Goal: Task Accomplishment & Management: Use online tool/utility

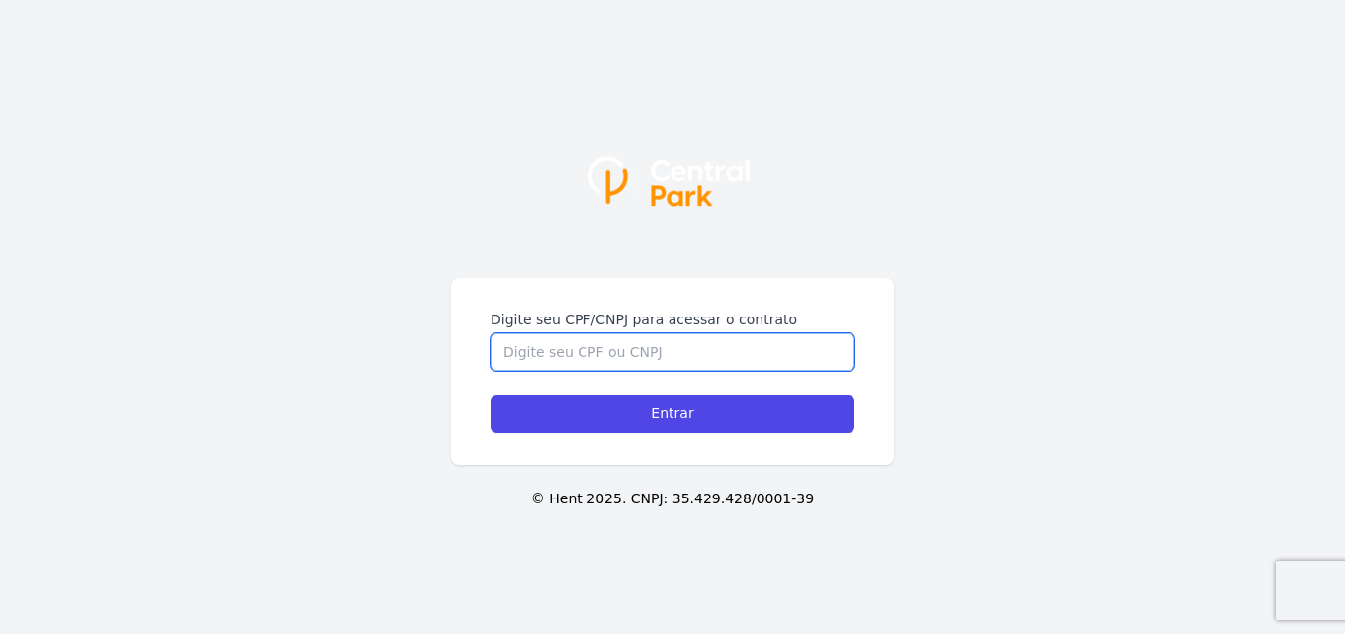
click at [695, 361] on input "Digite seu CPF/CNPJ para acessar o contrato" at bounding box center [673, 352] width 364 height 38
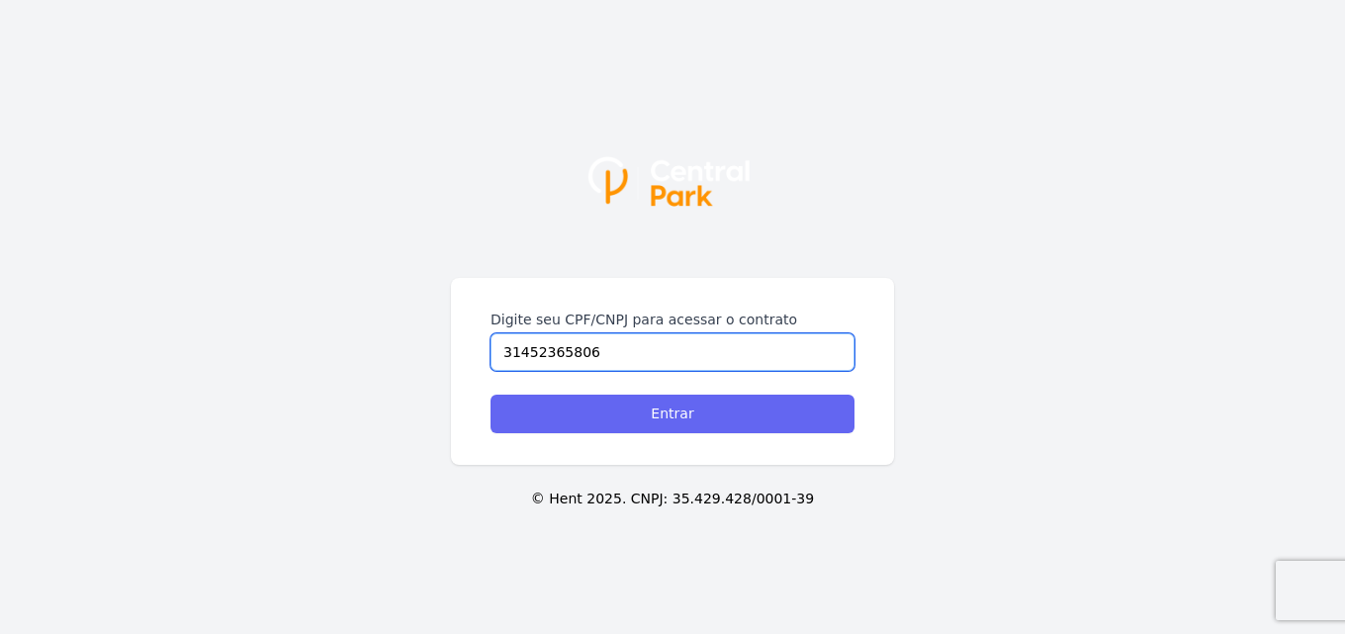
type input "31452365806"
click at [635, 405] on input "Entrar" at bounding box center [673, 414] width 364 height 39
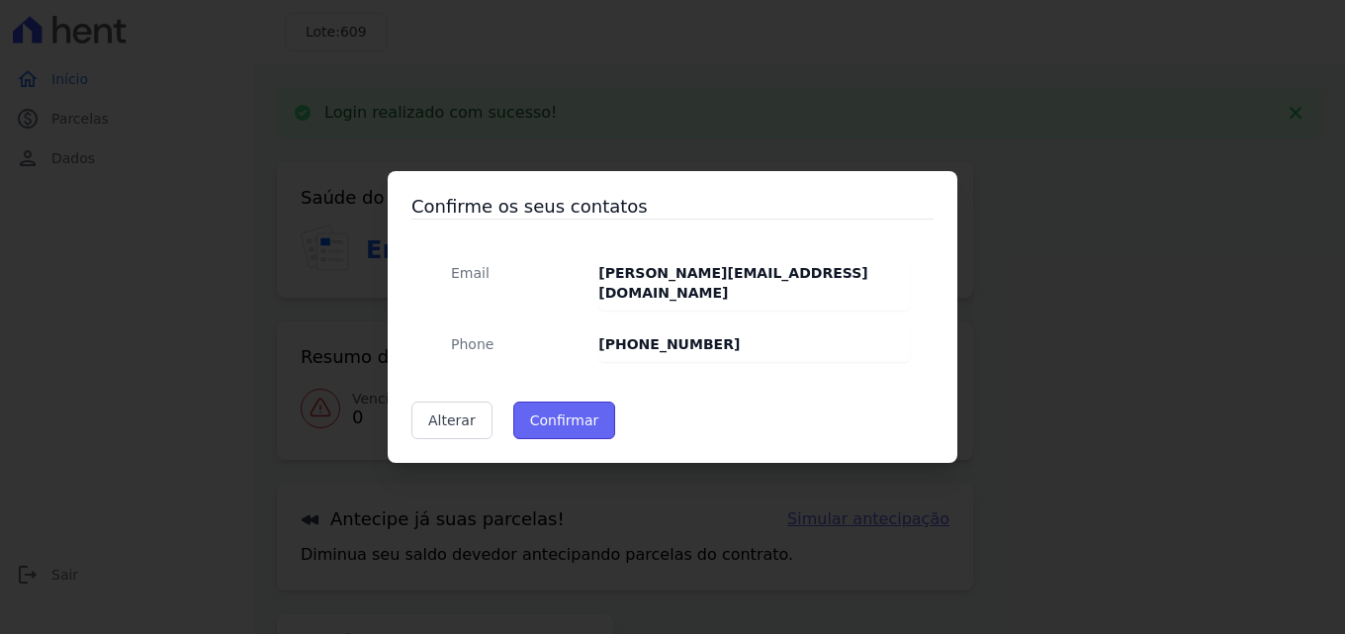
click at [552, 420] on button "Confirmar" at bounding box center [564, 421] width 103 height 38
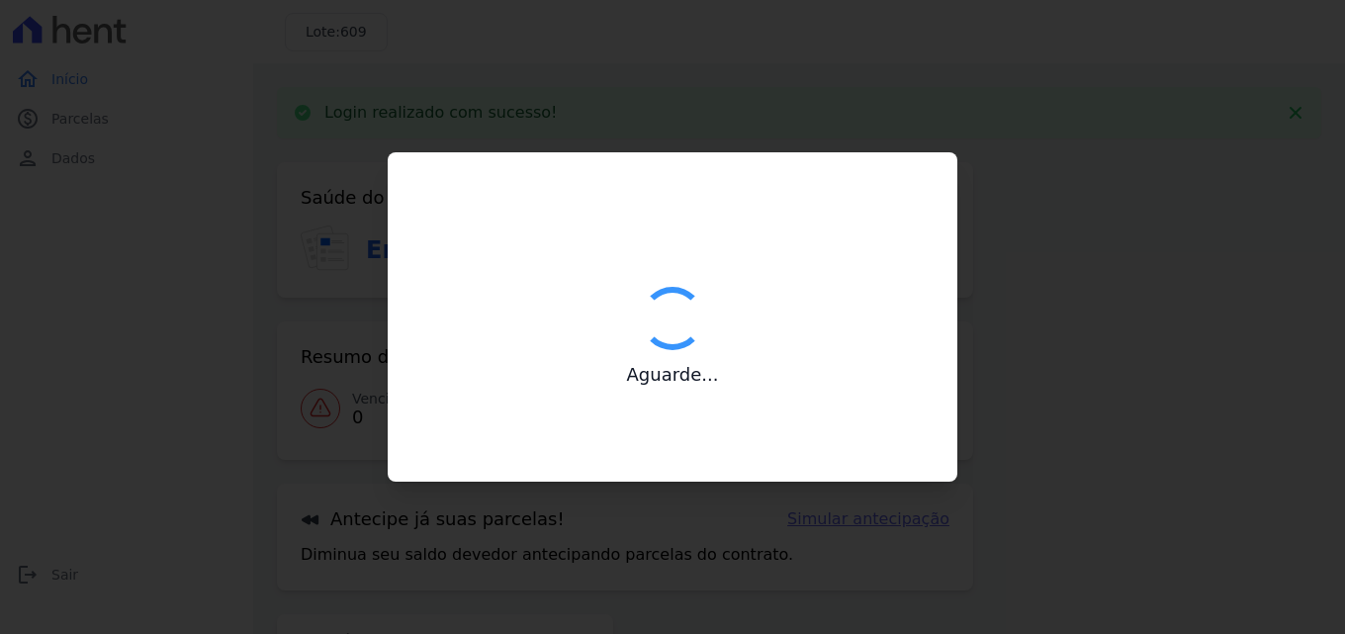
type input "Contatos confirmados com sucesso."
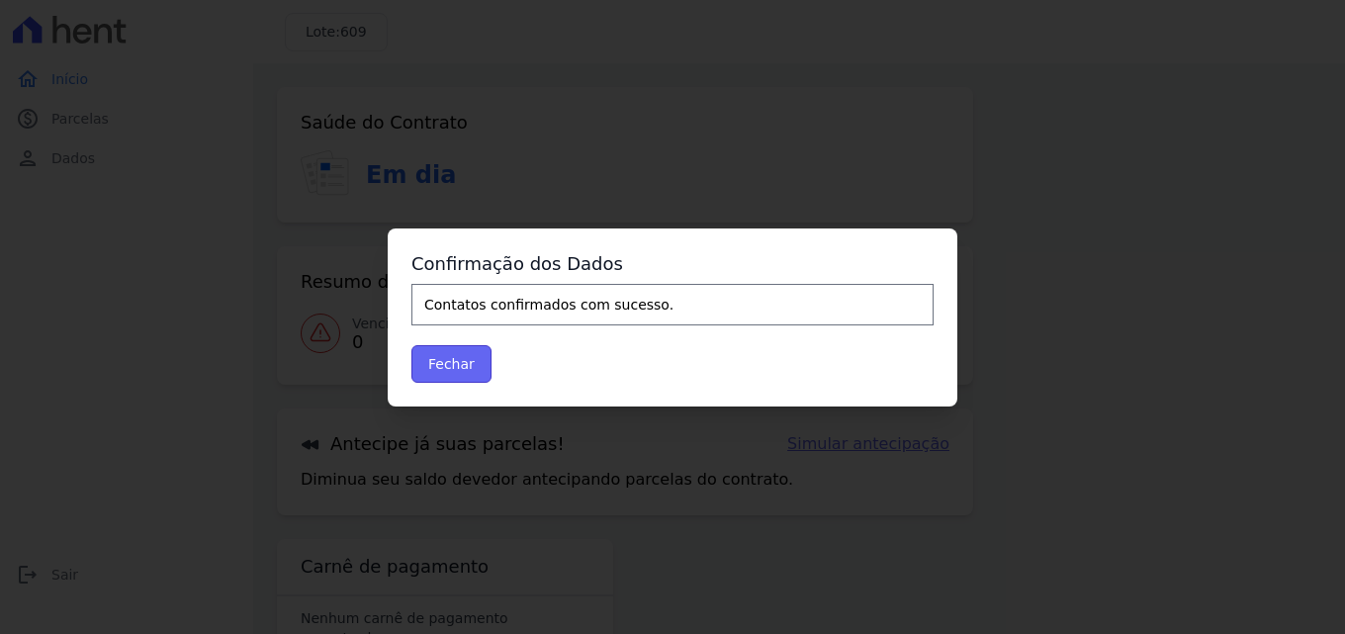
click at [461, 362] on button "Fechar" at bounding box center [452, 364] width 80 height 38
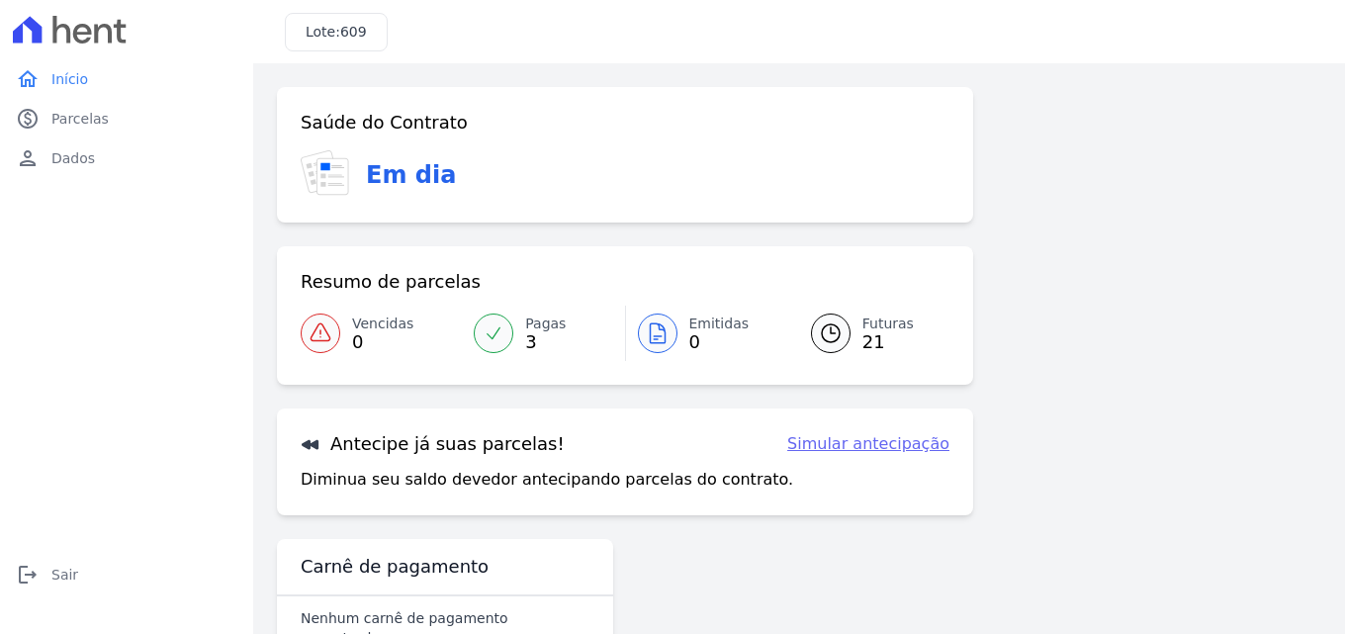
click at [868, 334] on span "21" at bounding box center [888, 342] width 51 height 16
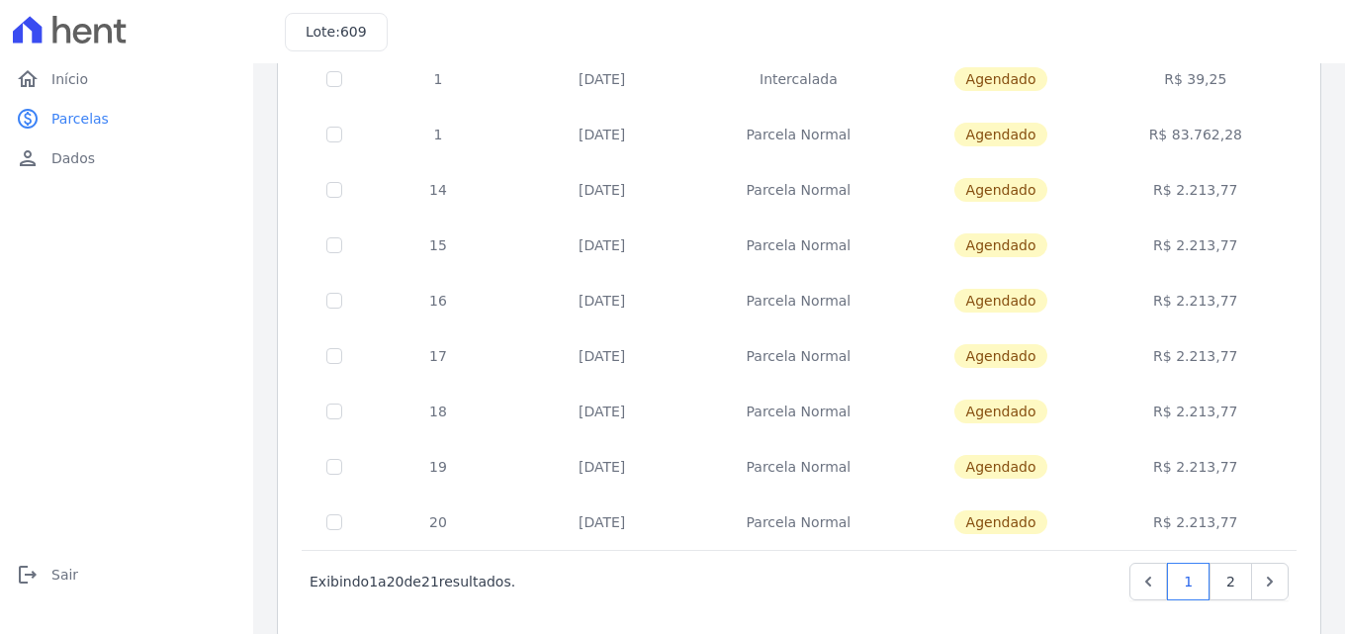
scroll to position [859, 0]
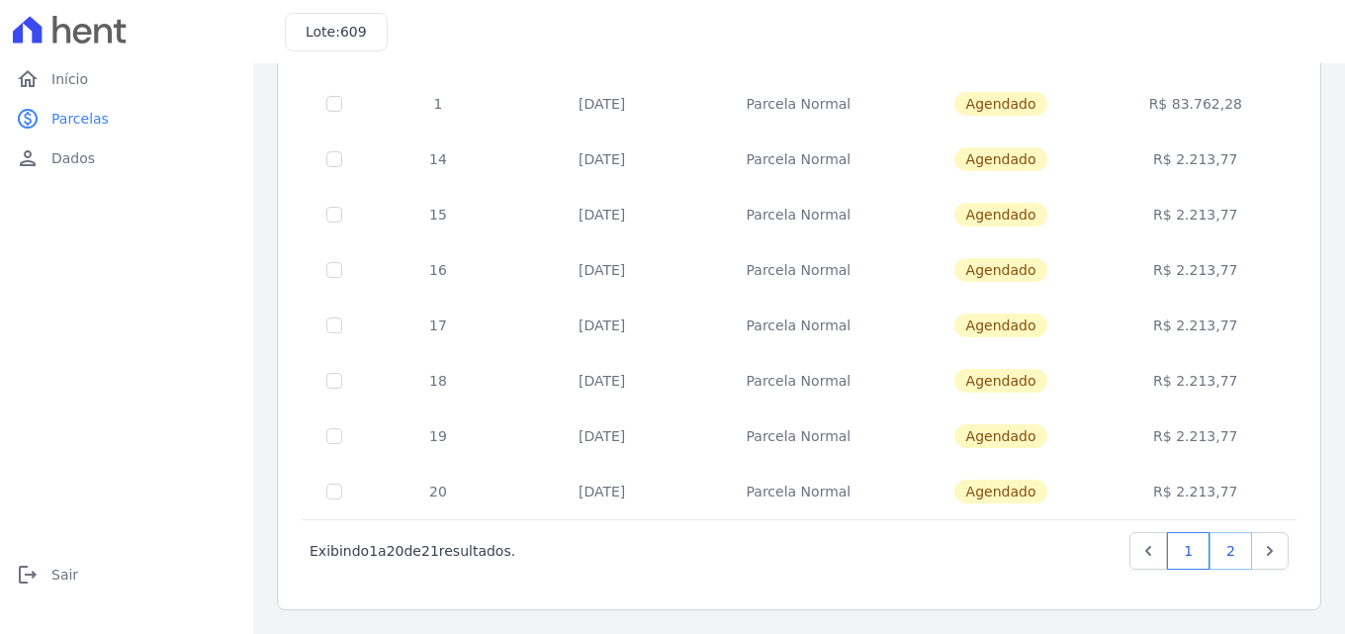
click at [1220, 558] on link "2" at bounding box center [1231, 551] width 43 height 38
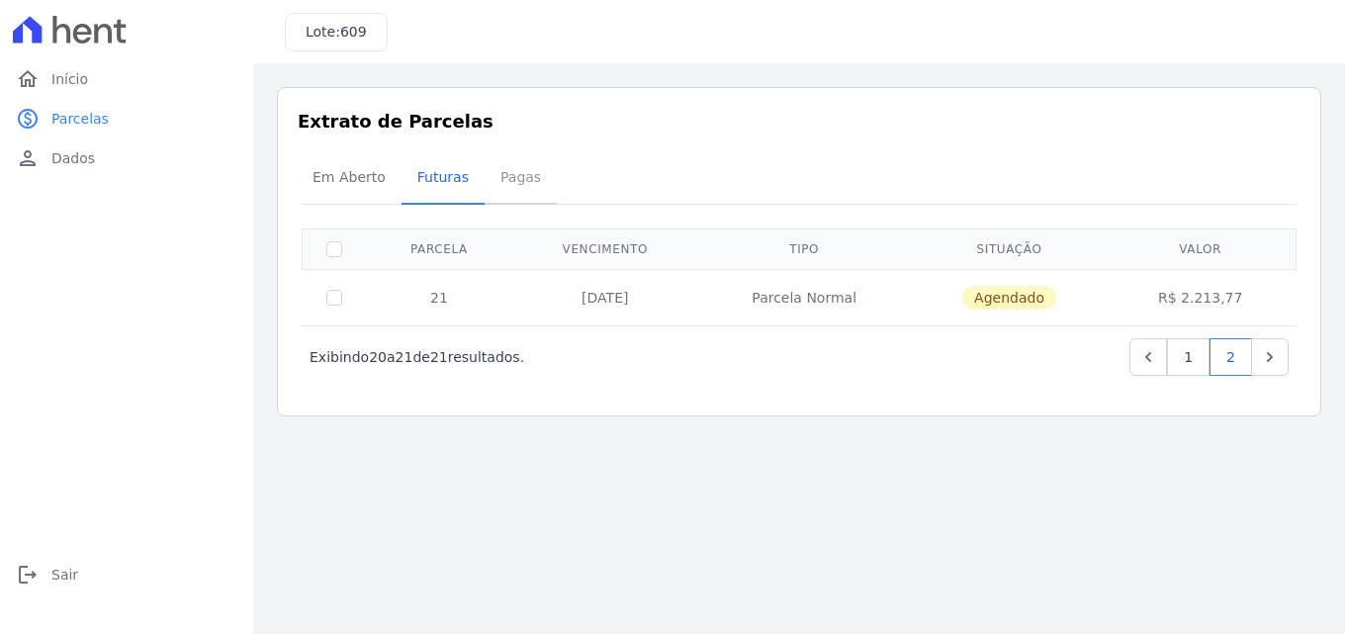
click at [509, 176] on span "Pagas" at bounding box center [521, 177] width 64 height 40
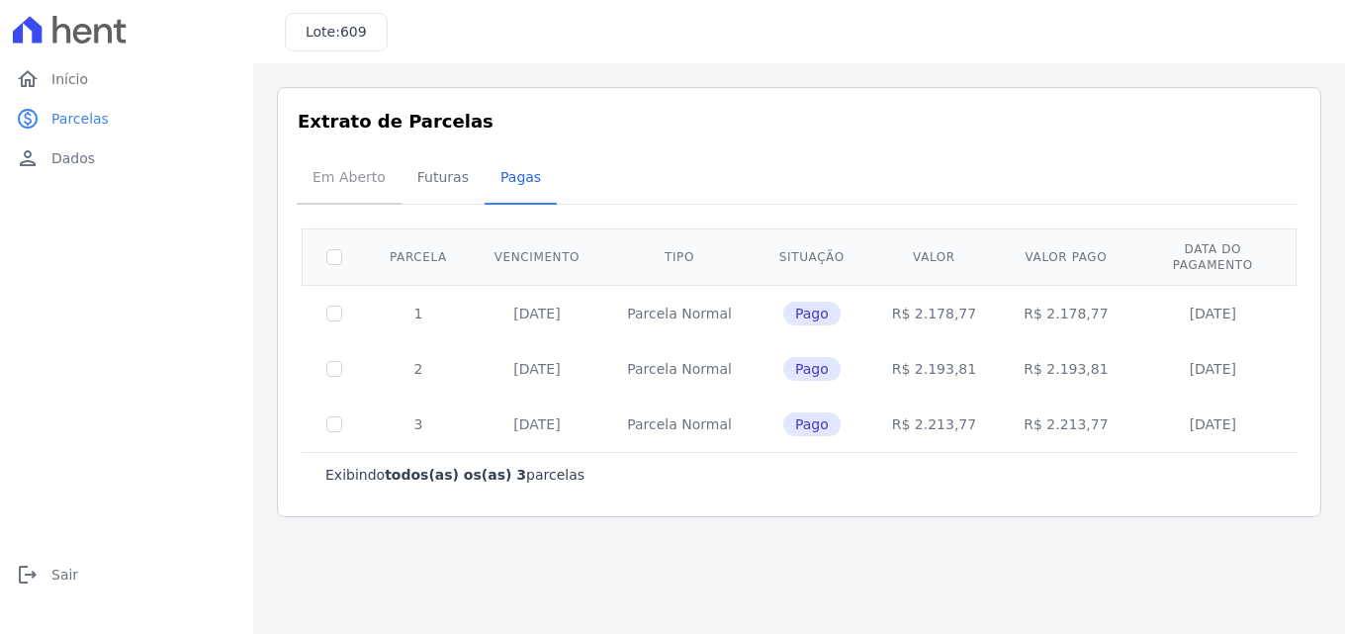
click at [357, 174] on span "Em Aberto" at bounding box center [349, 177] width 97 height 40
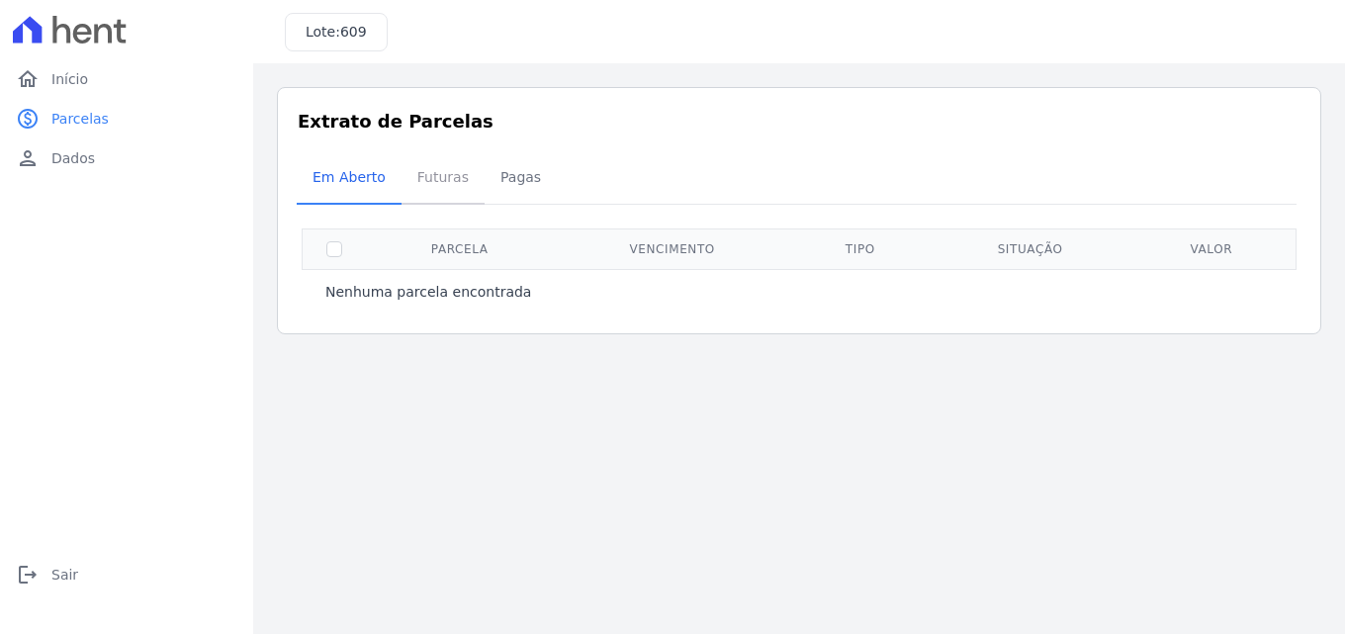
click at [446, 181] on span "Futuras" at bounding box center [443, 177] width 75 height 40
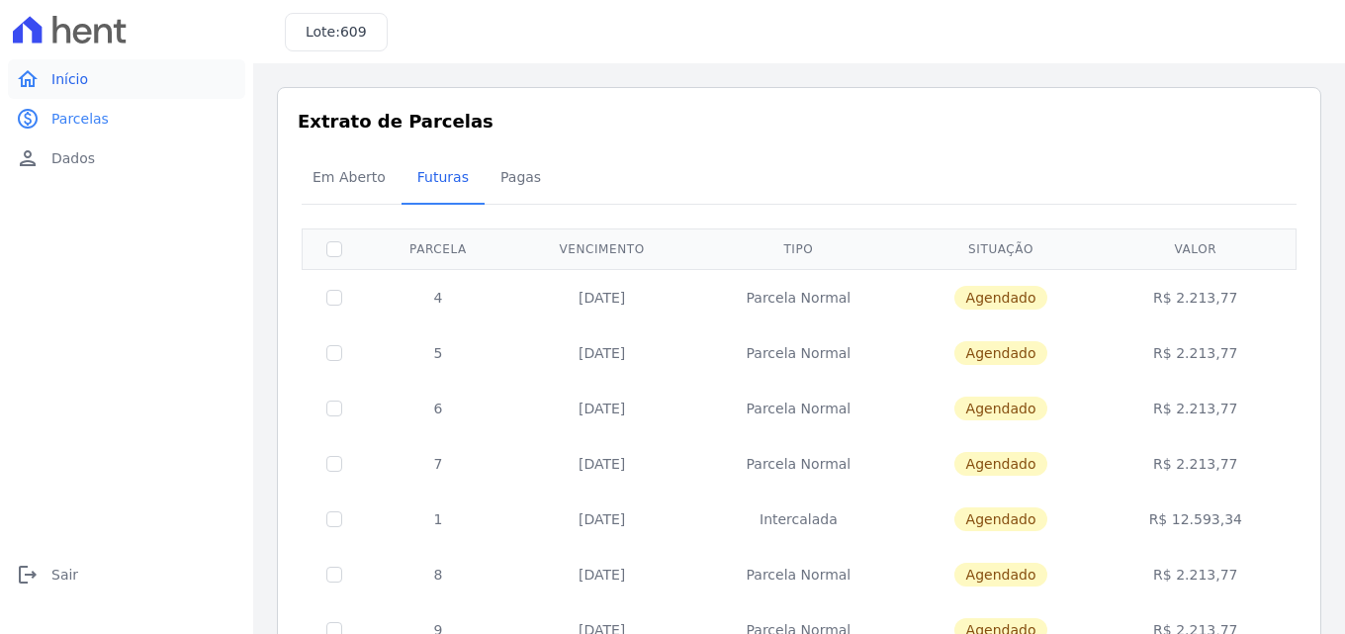
click at [79, 72] on span "Início" at bounding box center [69, 79] width 37 height 20
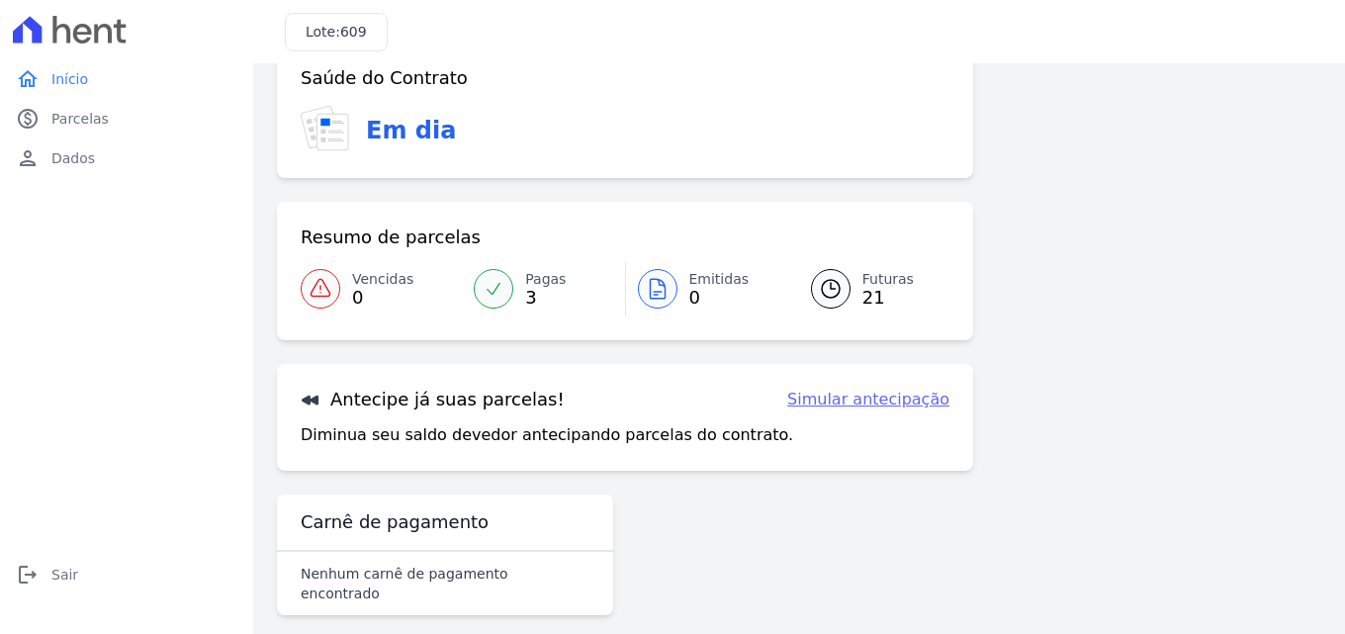
scroll to position [46, 0]
click at [866, 405] on link "Simular antecipação" at bounding box center [868, 399] width 162 height 24
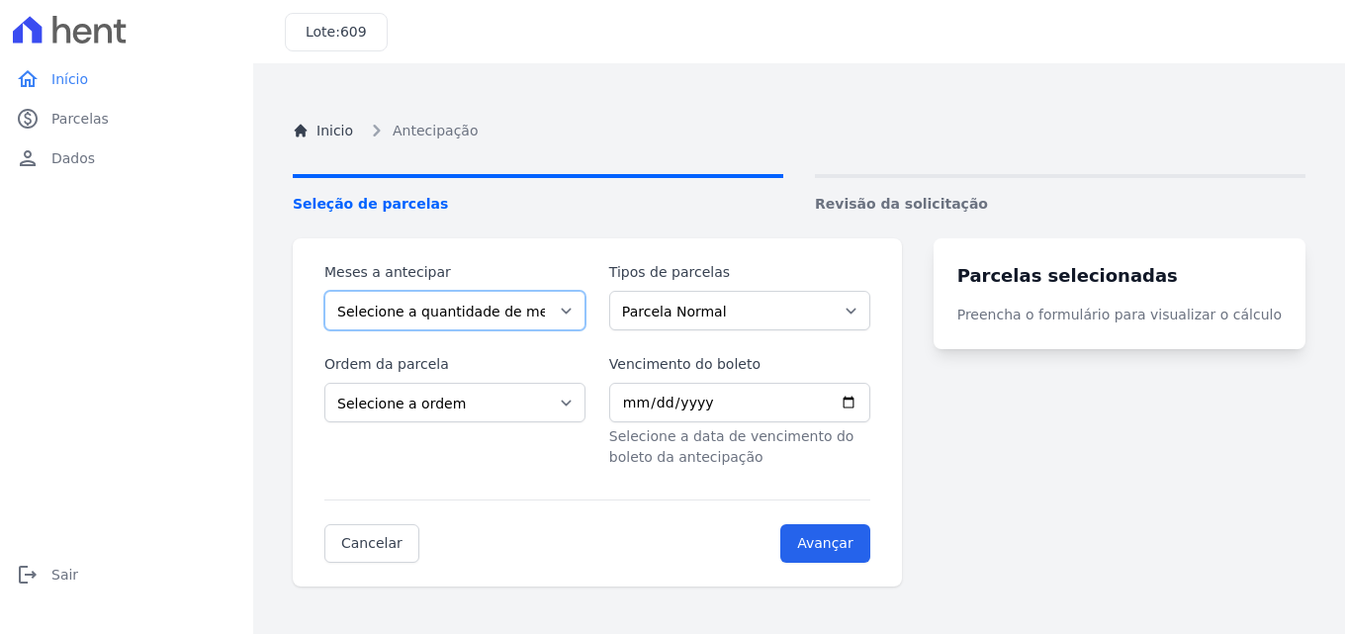
click at [570, 307] on select "Selecione a quantidade de meses a antecipar 1 2 3 4 5 6 7 8 9 10 11 12 13 14 15…" at bounding box center [454, 311] width 261 height 40
select select "3"
click at [324, 291] on select "Selecione a quantidade de meses a antecipar 1 2 3 4 5 6 7 8 9 10 11 12 13 14 15…" at bounding box center [454, 311] width 261 height 40
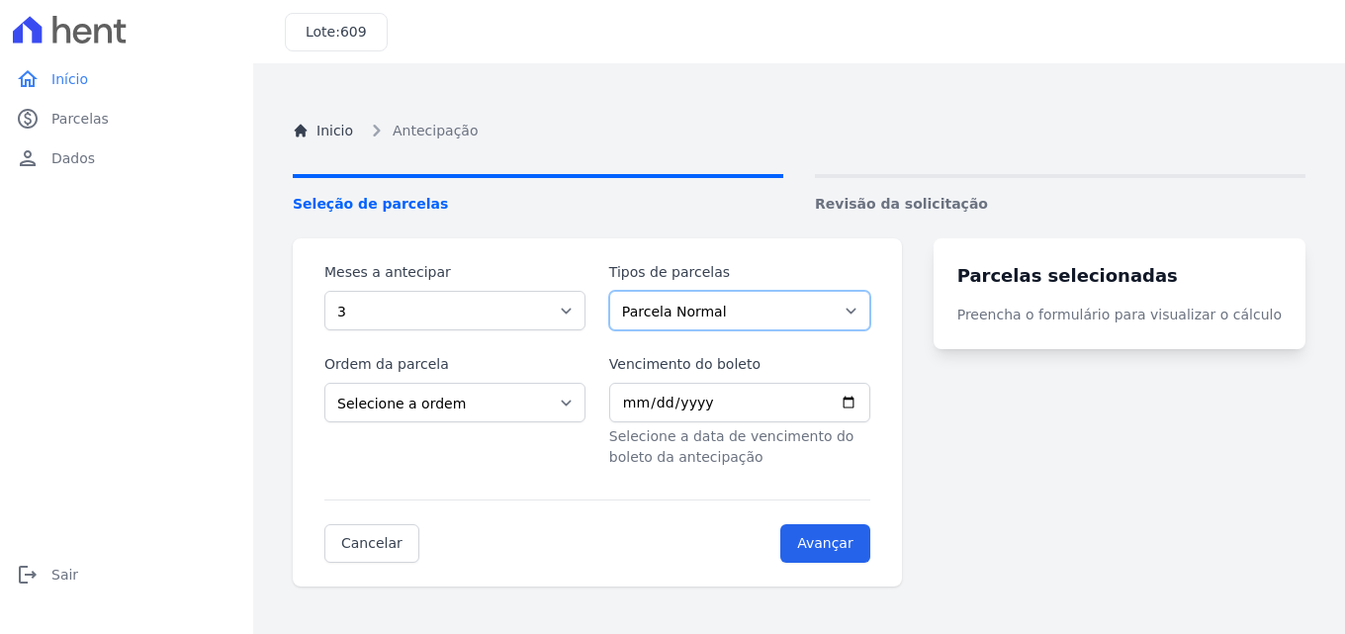
click at [871, 318] on select "Parcela Normal Intercalada" at bounding box center [739, 311] width 261 height 40
select select "interleaved"
click at [621, 291] on select "Parcela Normal Intercalada" at bounding box center [739, 311] width 261 height 40
click at [582, 399] on select "Selecione a ordem Últimas parcelas Primeiras parcelas" at bounding box center [454, 403] width 261 height 40
select select "ending"
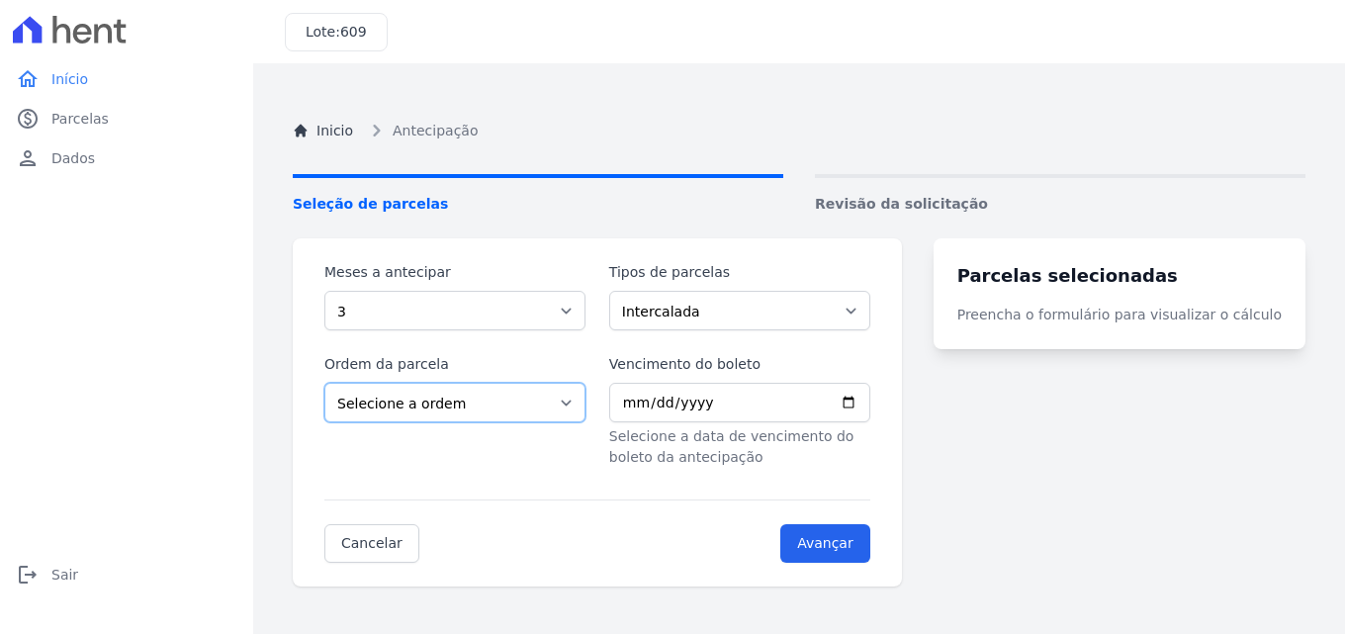
click at [324, 383] on select "Selecione a ordem Últimas parcelas Primeiras parcelas" at bounding box center [454, 403] width 261 height 40
click at [871, 404] on input "Vencimento do boleto" at bounding box center [739, 403] width 261 height 40
type input "2025-11-26"
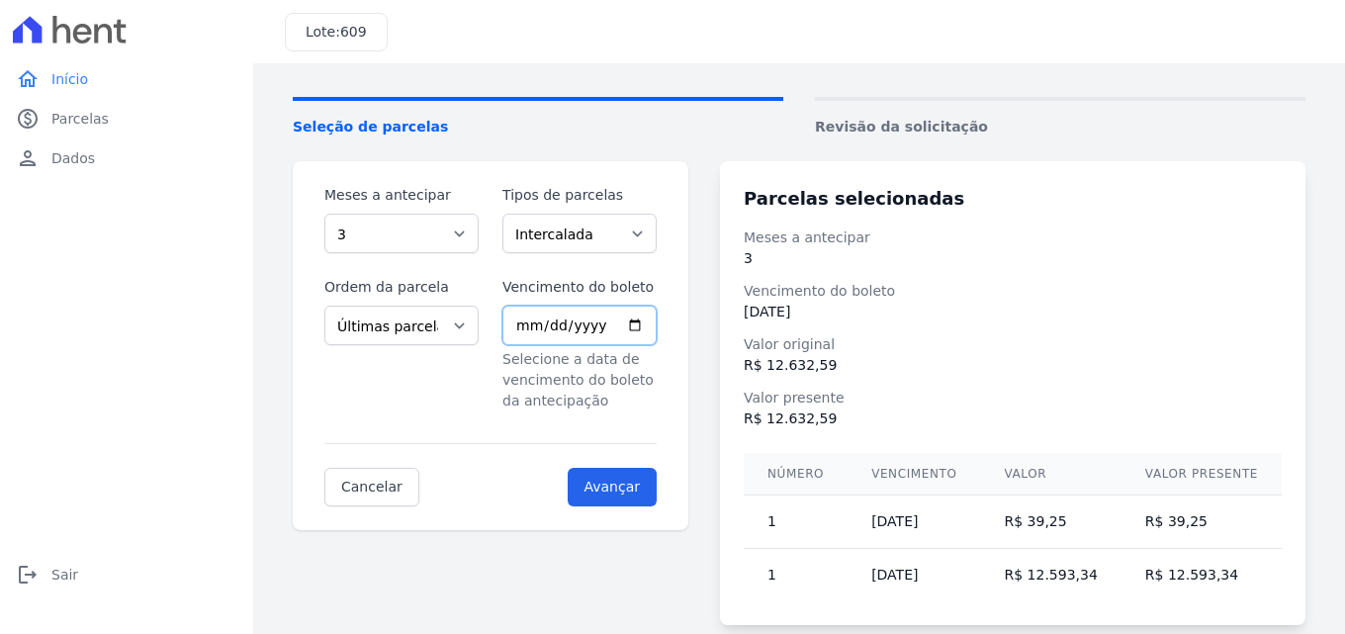
scroll to position [124, 0]
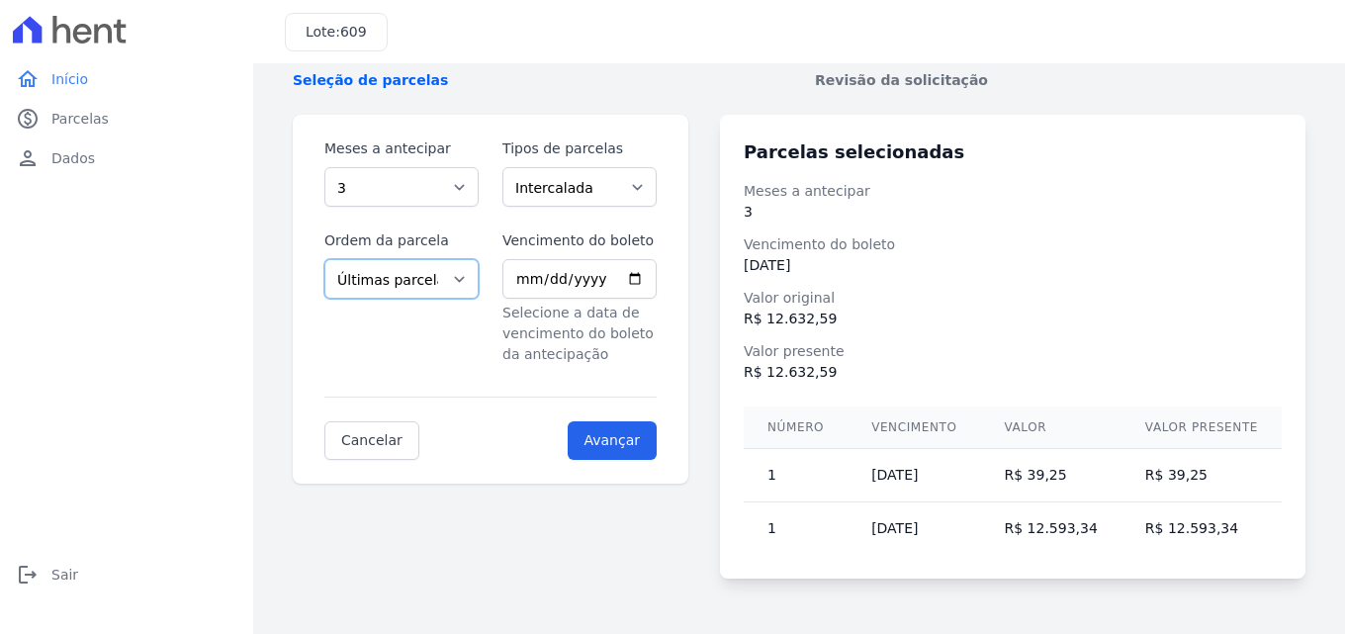
click at [473, 284] on select "Selecione a ordem Últimas parcelas Primeiras parcelas" at bounding box center [401, 279] width 154 height 40
select select "beginning"
click at [324, 259] on select "Selecione a ordem Últimas parcelas Primeiras parcelas" at bounding box center [401, 279] width 154 height 40
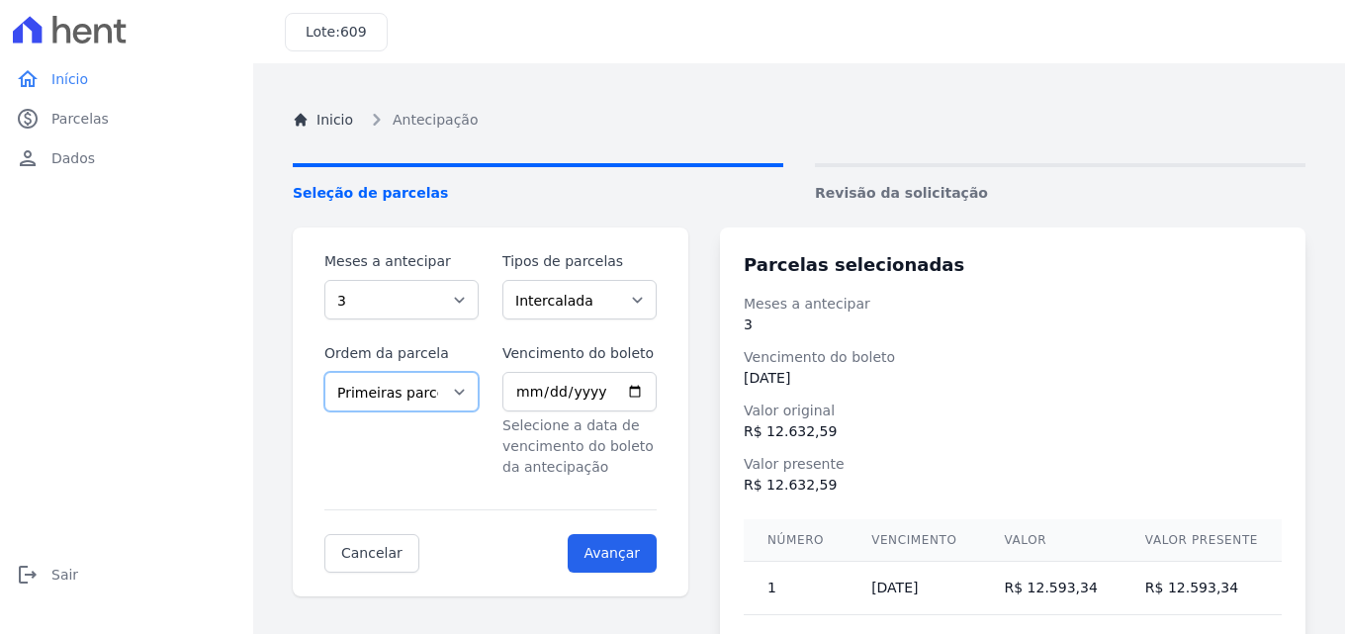
scroll to position [0, 0]
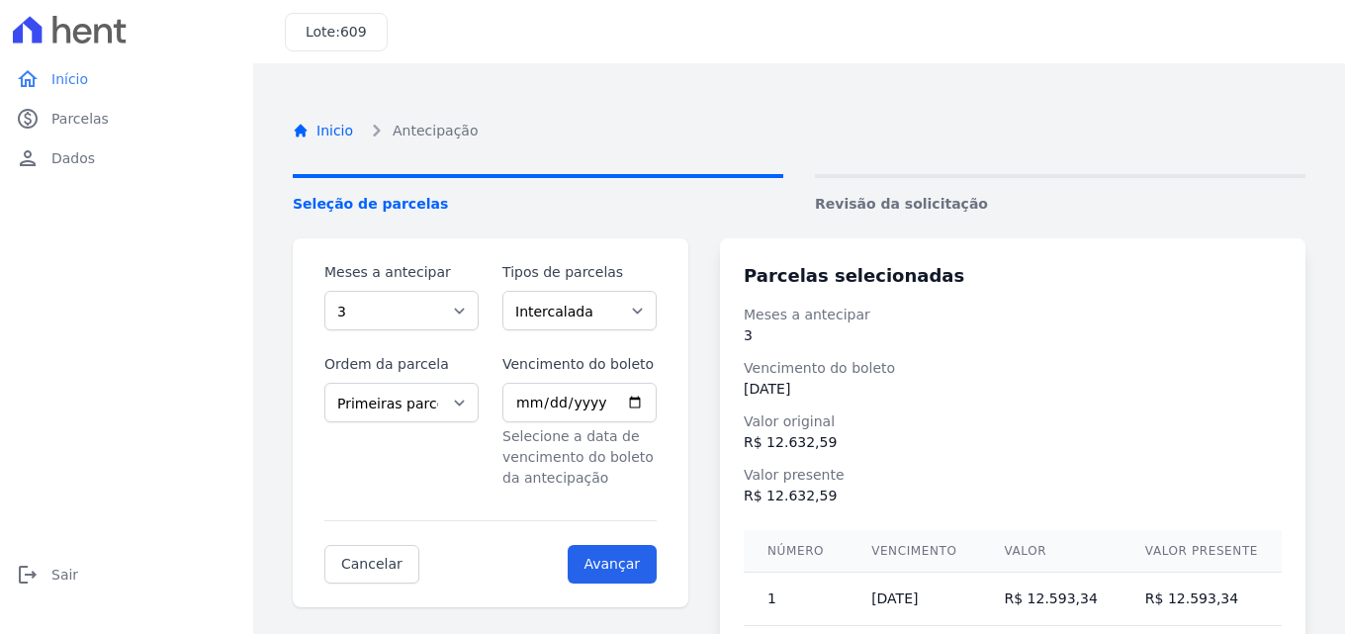
click at [329, 131] on link "Inicio" at bounding box center [323, 131] width 60 height 21
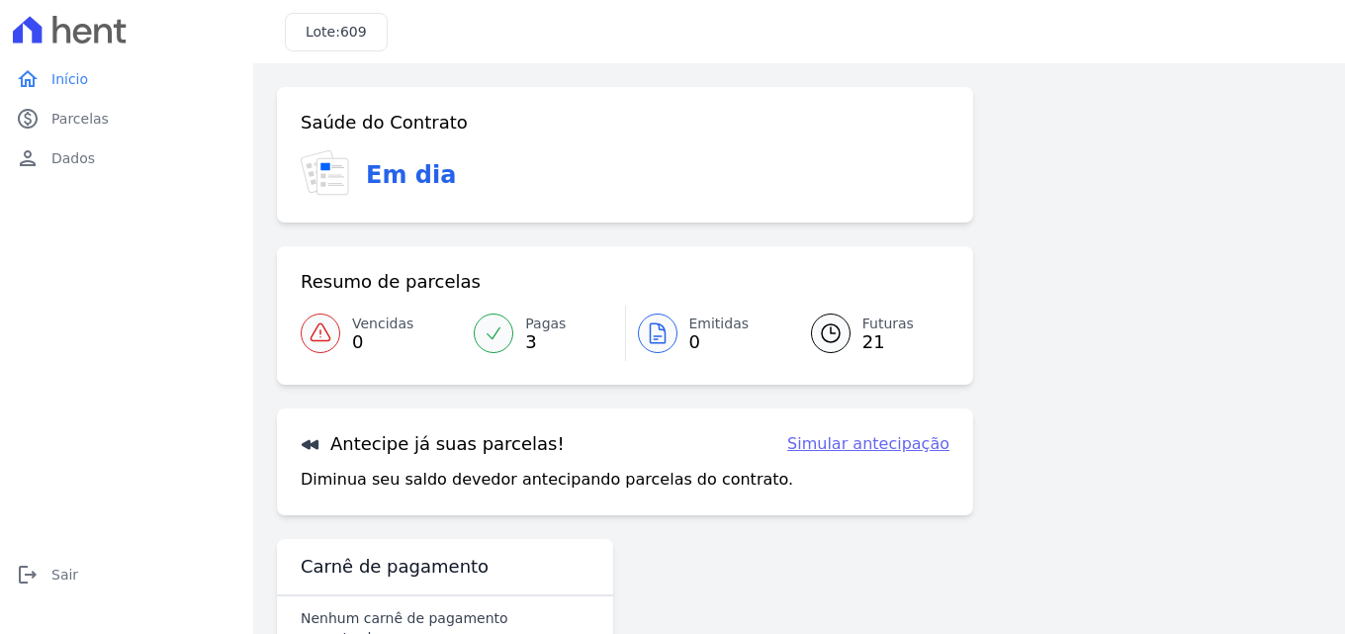
scroll to position [46, 0]
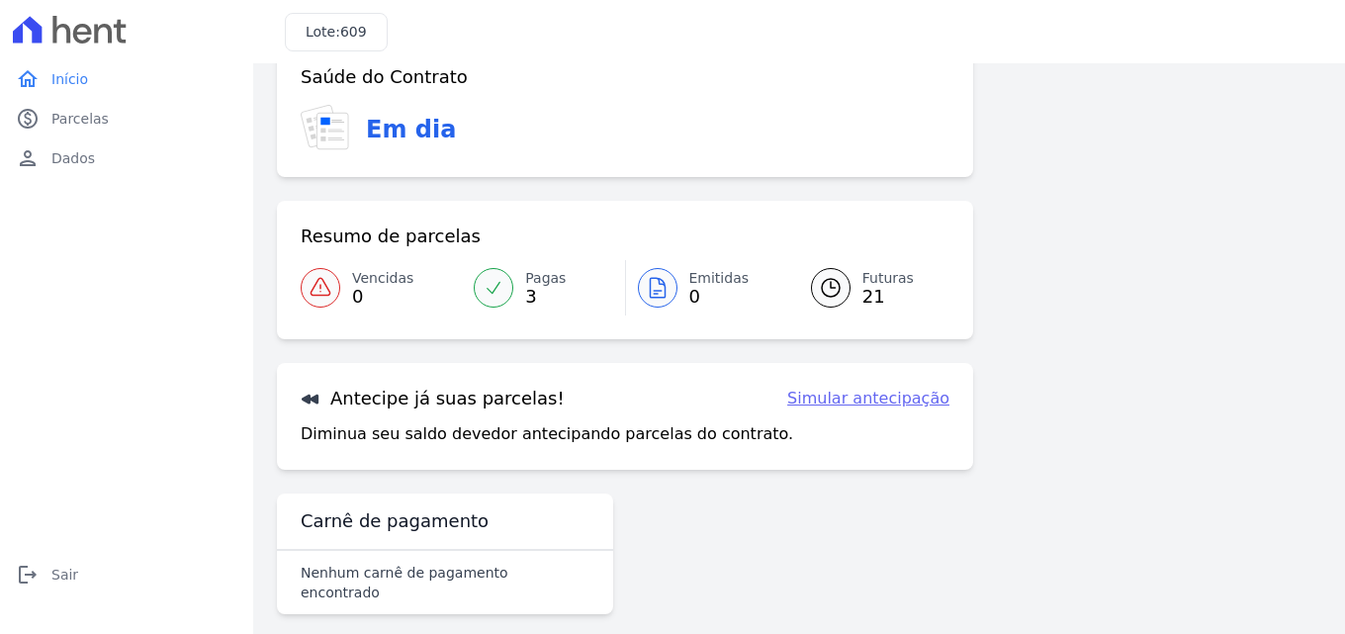
click at [860, 402] on link "Simular antecipação" at bounding box center [868, 399] width 162 height 24
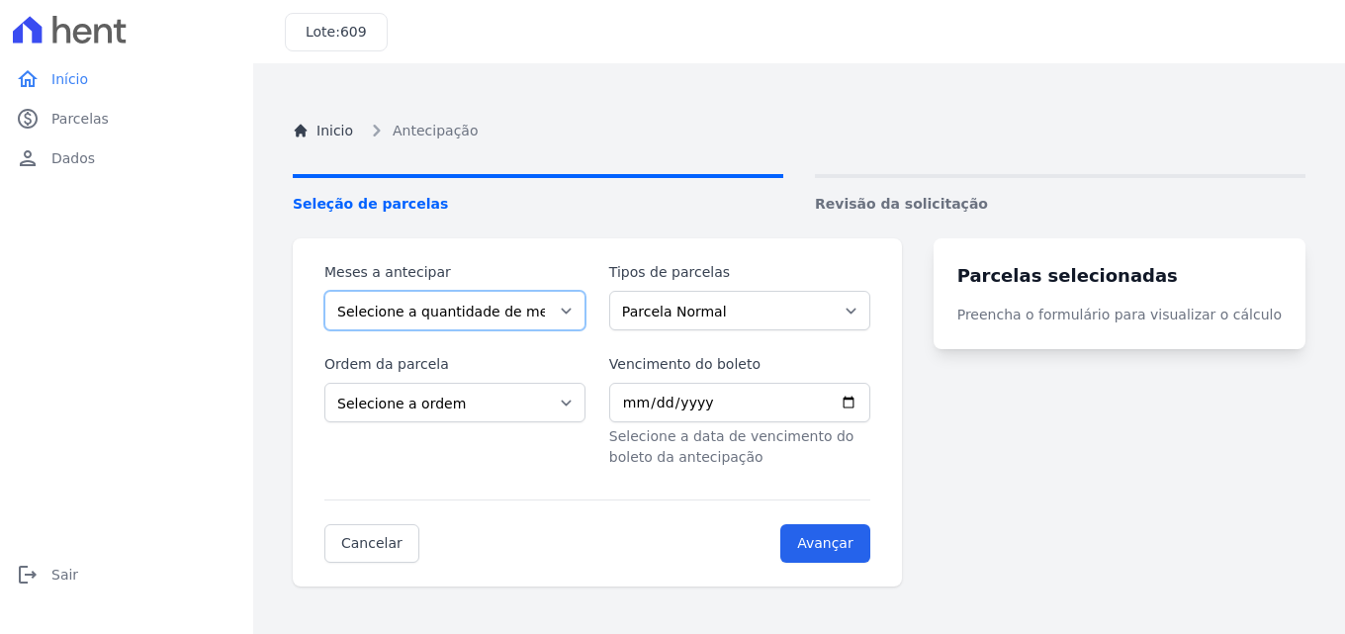
click at [586, 308] on select "Selecione a quantidade de meses a antecipar 1 2 3 4 5 6 7 8 9 10 11 12 13 14 15…" at bounding box center [454, 311] width 261 height 40
select select "4"
click at [324, 291] on select "Selecione a quantidade de meses a antecipar 1 2 3 4 5 6 7 8 9 10 11 12 13 14 15…" at bounding box center [454, 311] width 261 height 40
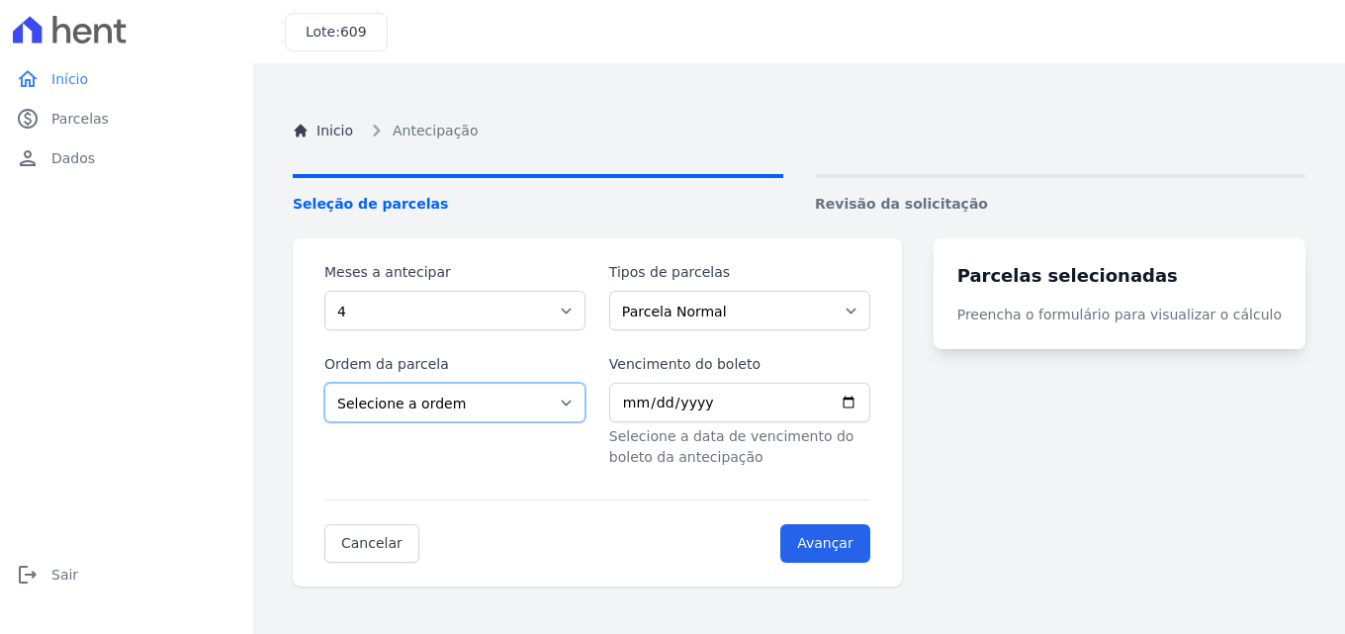
click at [584, 413] on select "Selecione a ordem Últimas parcelas Primeiras parcelas" at bounding box center [454, 403] width 261 height 40
select select "ending"
click at [324, 383] on select "Selecione a ordem Últimas parcelas Primeiras parcelas" at bounding box center [454, 403] width 261 height 40
click at [871, 402] on input "Vencimento do boleto" at bounding box center [739, 403] width 261 height 40
type input "2025-12-10"
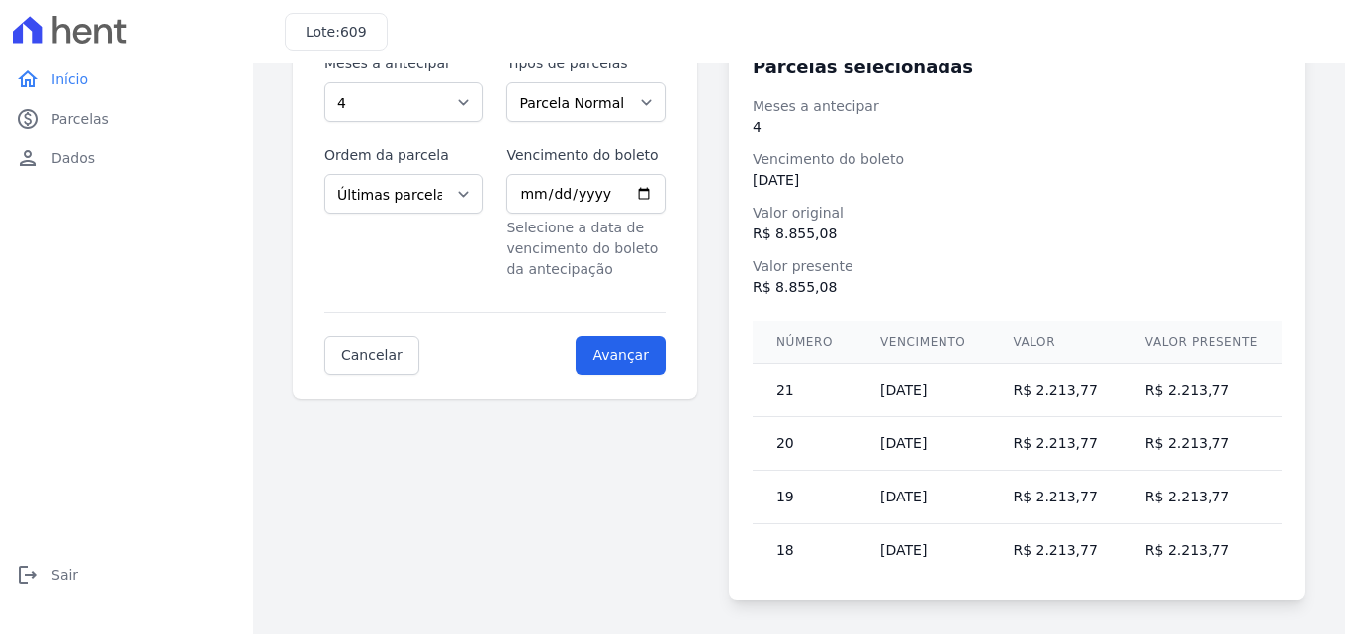
scroll to position [230, 0]
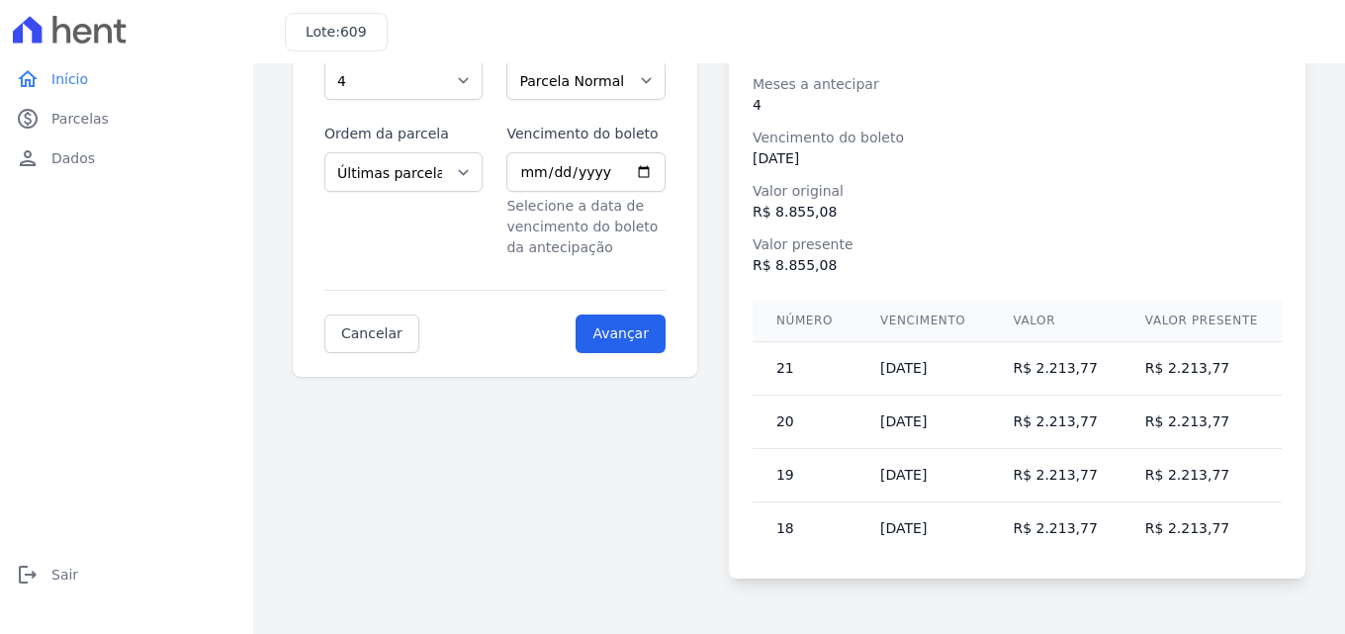
click at [1055, 367] on td "R$ 2.213,77" at bounding box center [1055, 368] width 132 height 53
click at [1056, 367] on td "R$ 2.213,77" at bounding box center [1055, 368] width 132 height 53
copy tr "R$ 2.213,77"
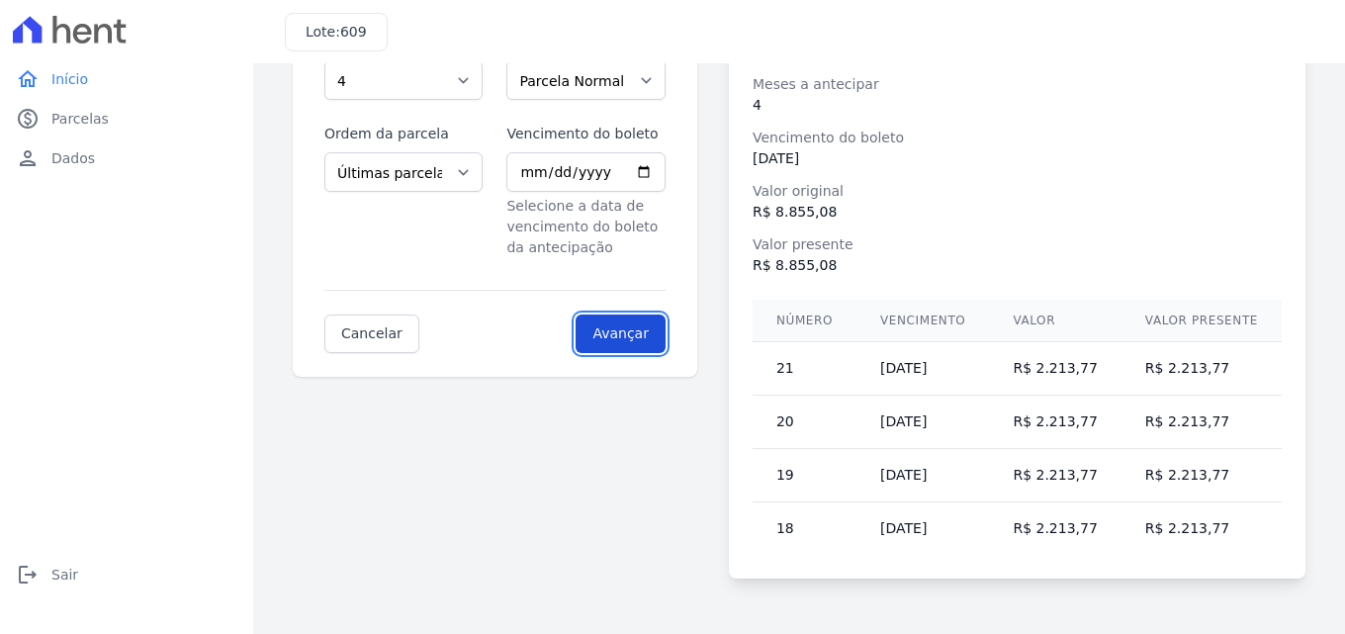
click at [666, 325] on input "Avançar" at bounding box center [621, 334] width 90 height 39
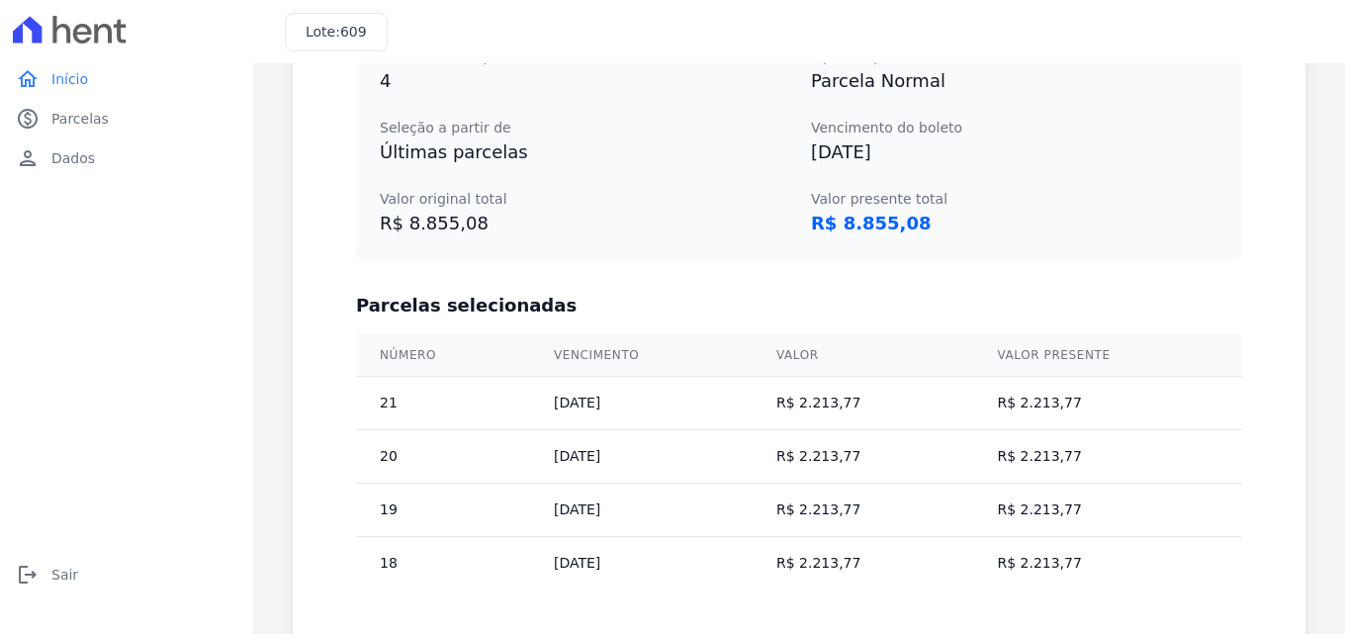
scroll to position [528, 0]
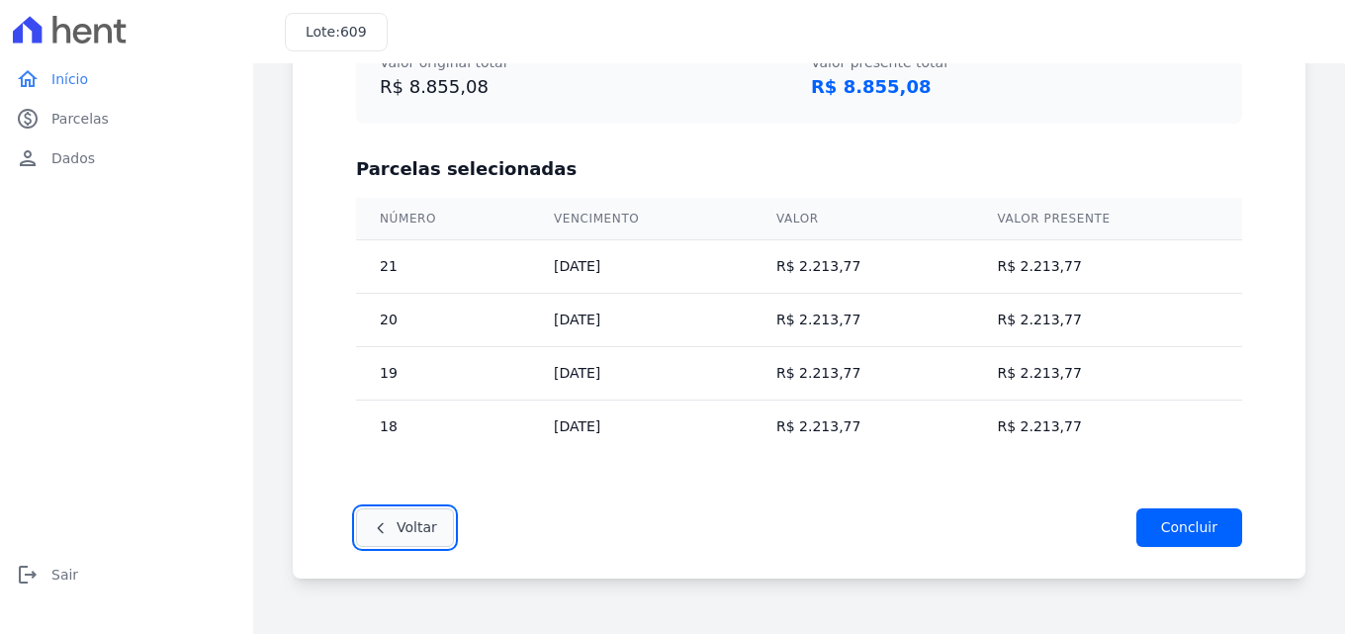
click at [417, 522] on link "Voltar" at bounding box center [405, 527] width 98 height 39
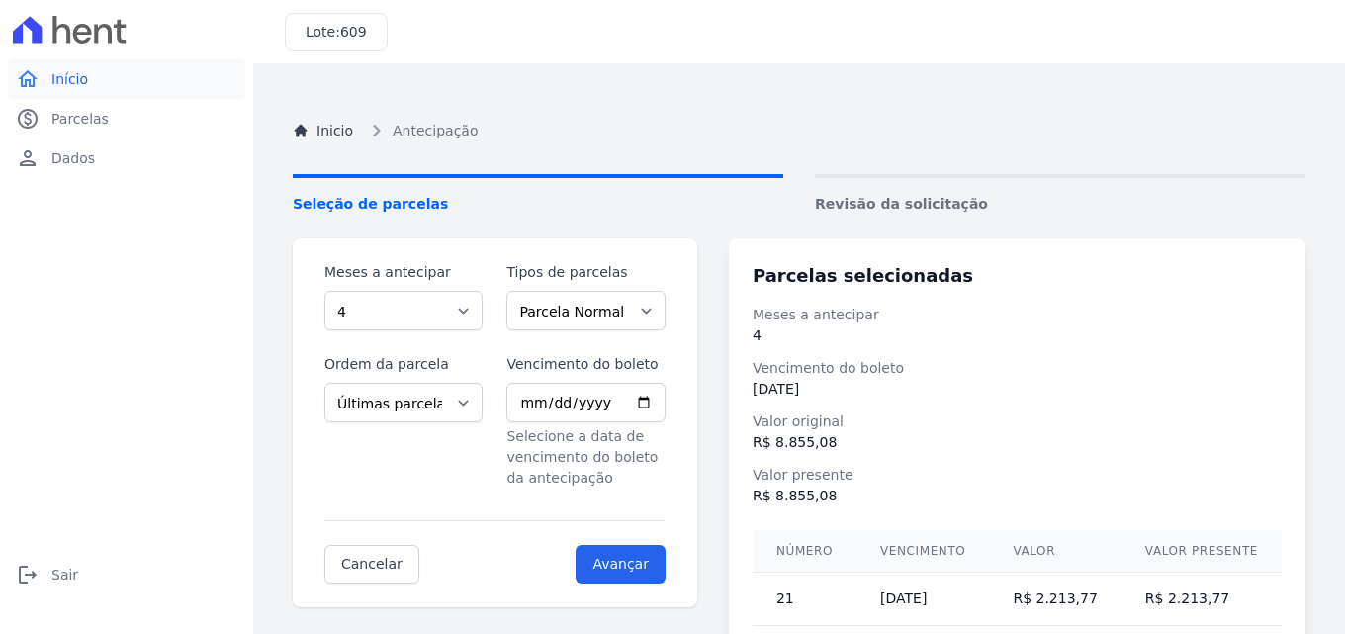
click at [64, 75] on span "Início" at bounding box center [69, 79] width 37 height 20
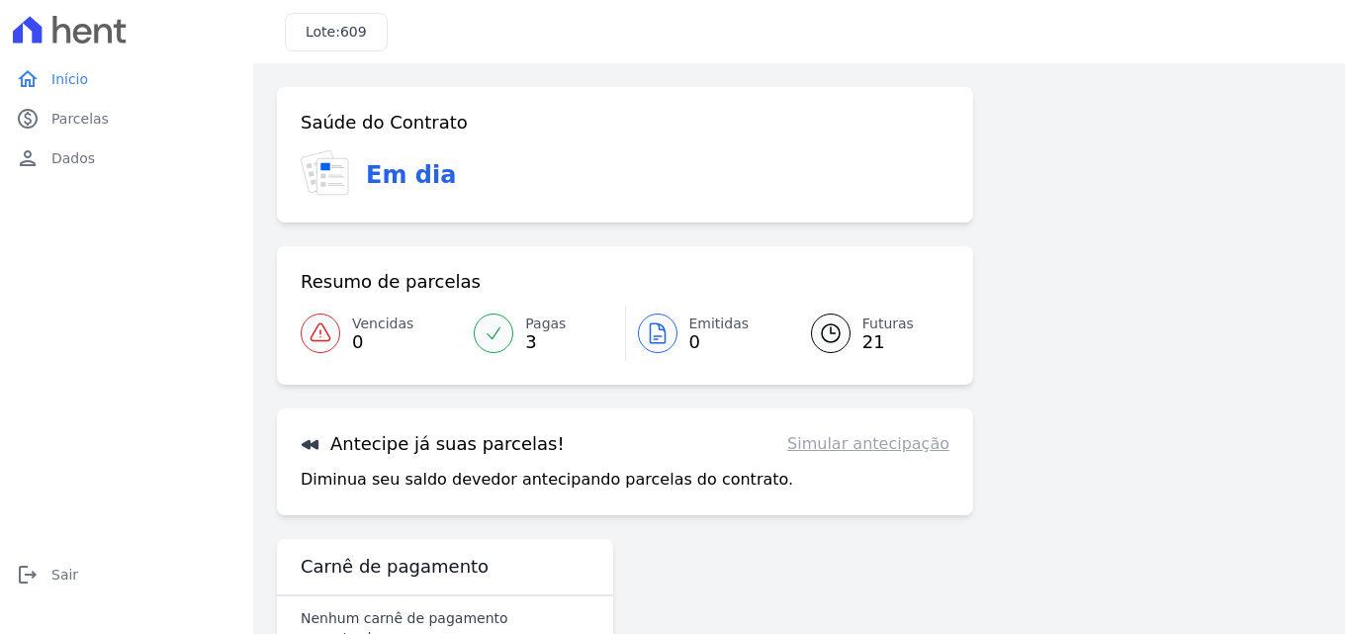
scroll to position [46, 0]
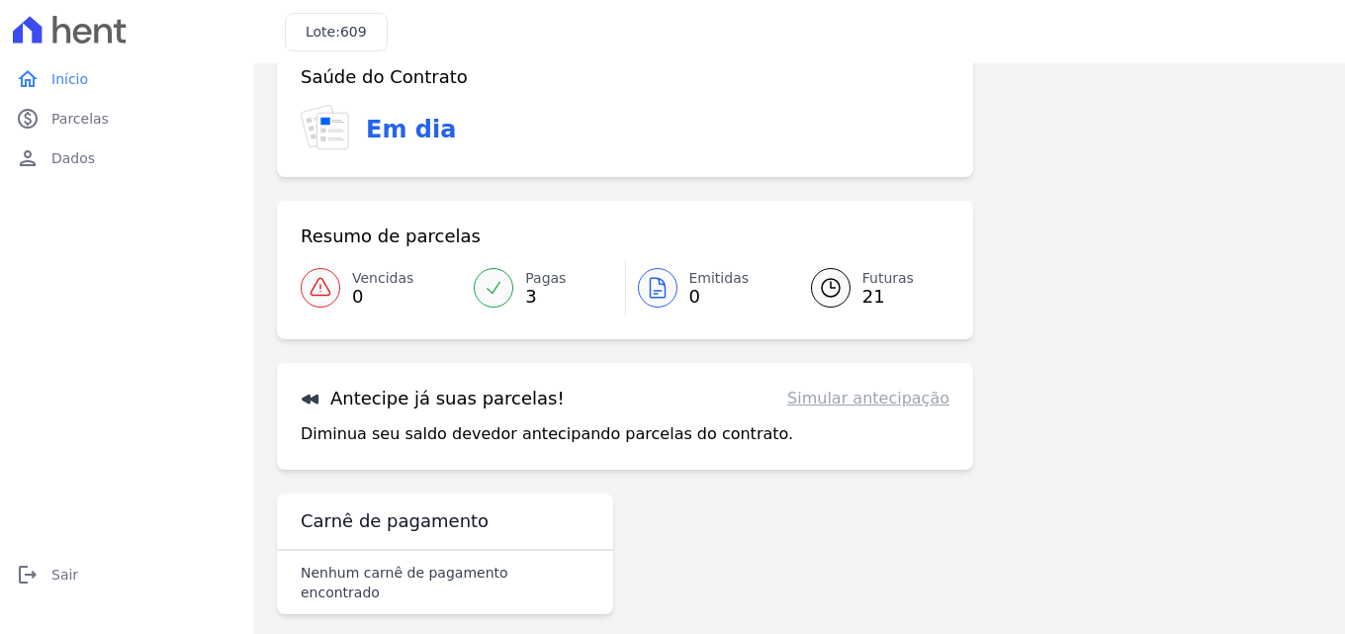
click at [311, 395] on icon at bounding box center [311, 399] width 20 height 20
